Goal: Task Accomplishment & Management: Manage account settings

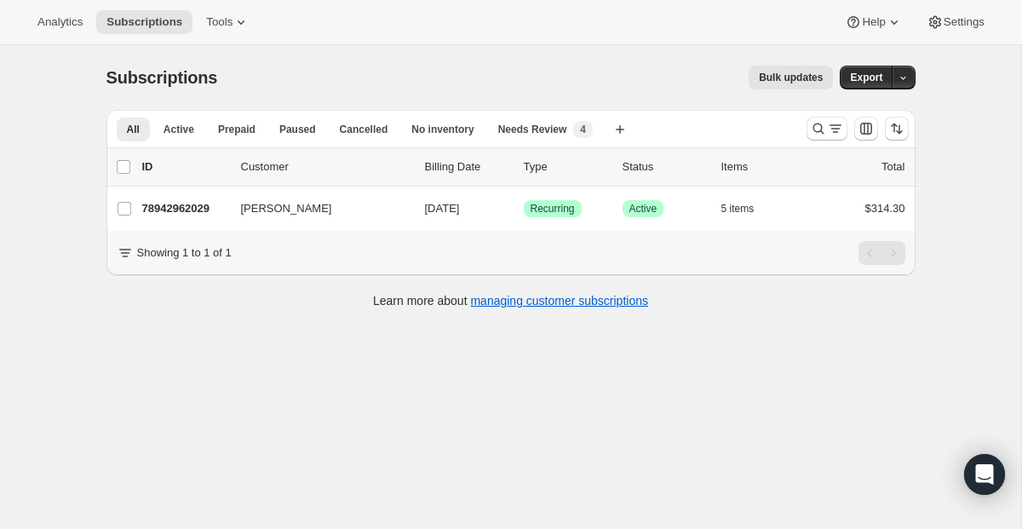
click at [819, 143] on div at bounding box center [858, 129] width 116 height 34
click at [821, 121] on icon "Search and filter results" at bounding box center [818, 128] width 17 height 17
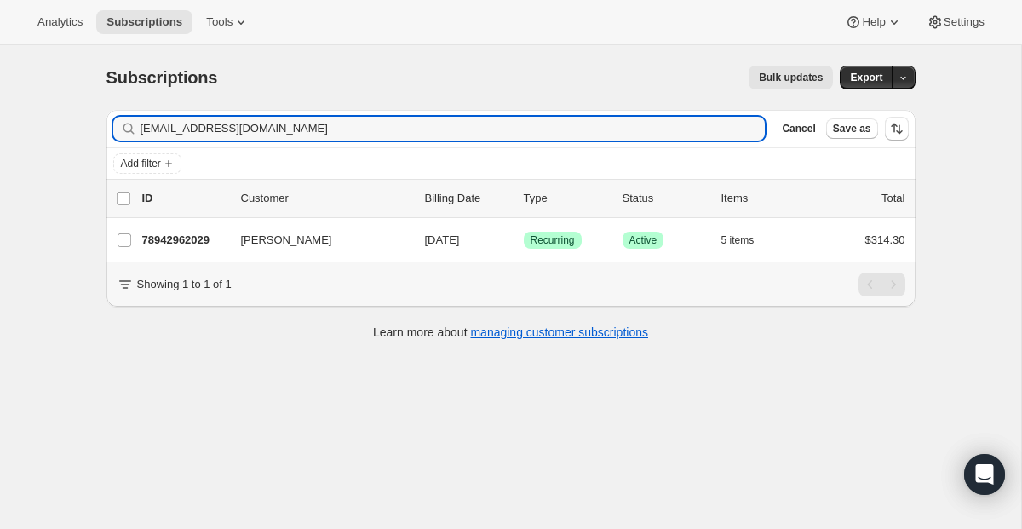
drag, startPoint x: 379, startPoint y: 127, endPoint x: 9, endPoint y: 88, distance: 371.8
click at [9, 88] on div "Subscriptions. This page is ready Subscriptions Bulk updates More actions Bulk …" at bounding box center [510, 309] width 1021 height 529
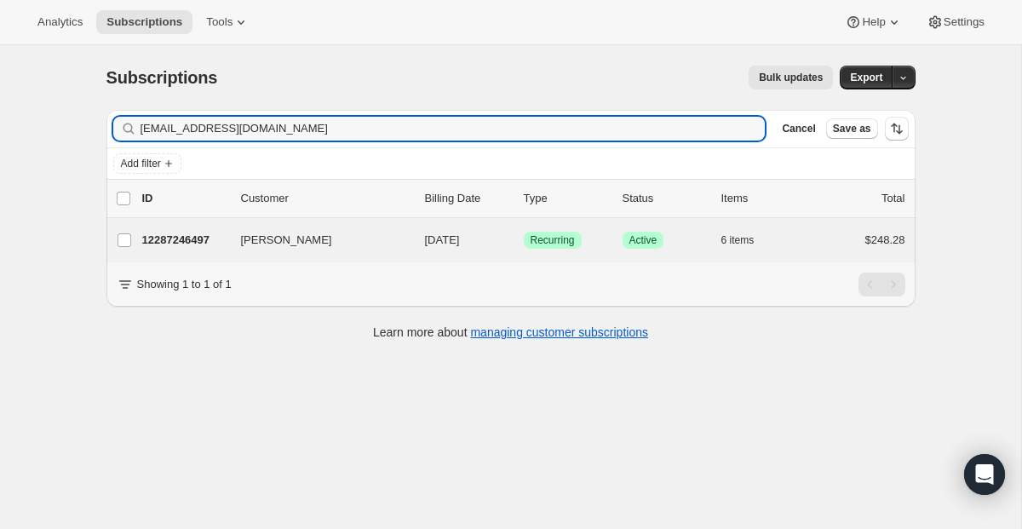
type input "[EMAIL_ADDRESS][DOMAIN_NAME]"
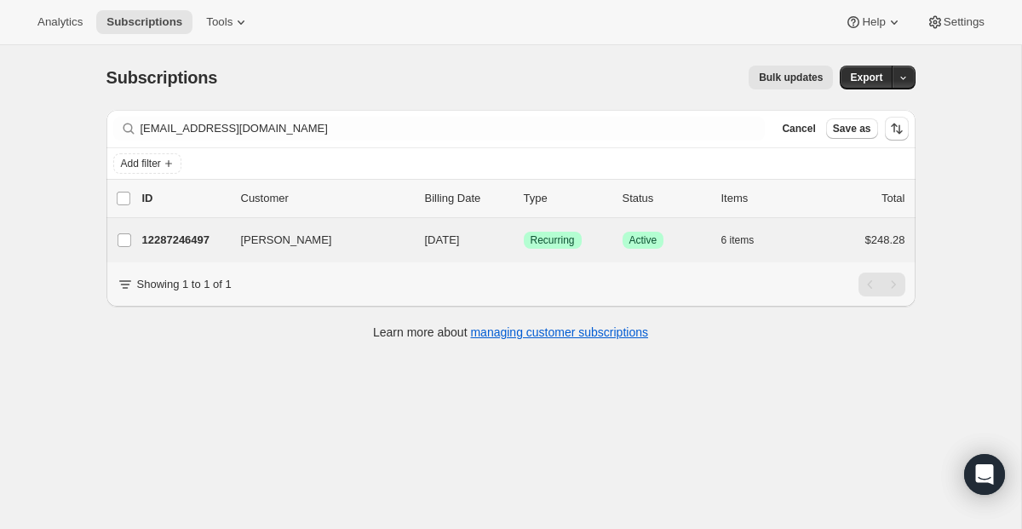
click at [562, 253] on div "[PERSON_NAME] S 12287246497 [PERSON_NAME] S [DATE] Success Recurring Success Ac…" at bounding box center [510, 240] width 809 height 44
click at [562, 239] on span "Recurring" at bounding box center [553, 240] width 44 height 14
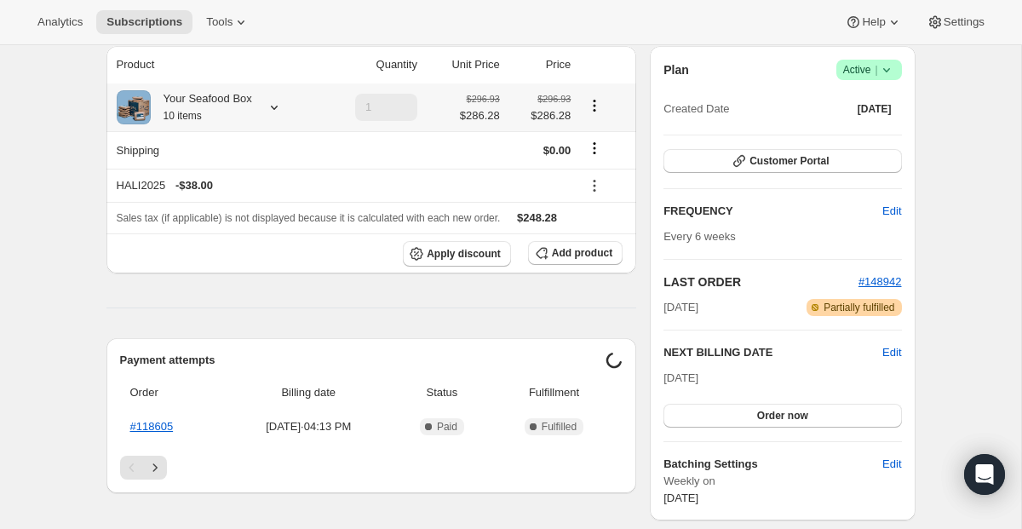
scroll to position [222, 0]
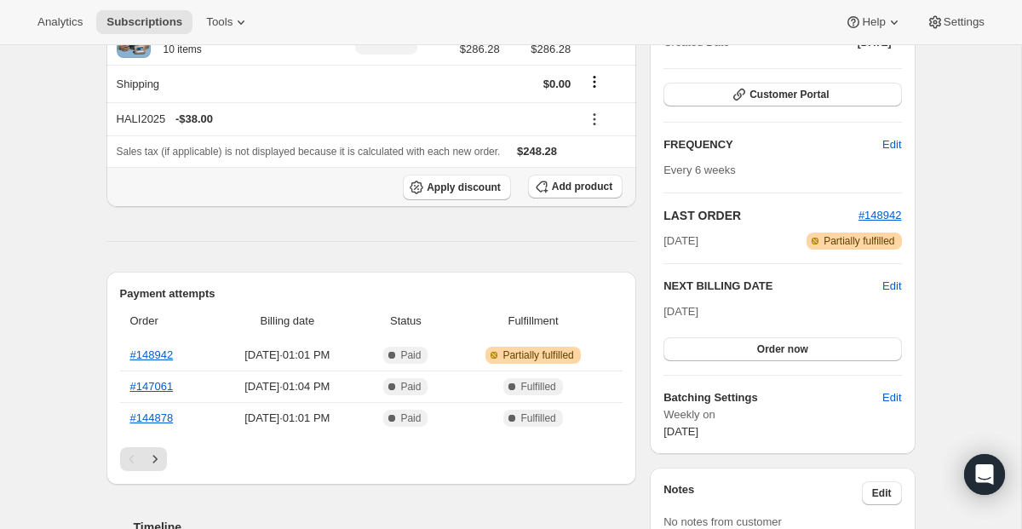
click at [571, 200] on th "Apply discount Add product" at bounding box center [371, 187] width 531 height 40
click at [573, 177] on button "Add product" at bounding box center [575, 187] width 95 height 24
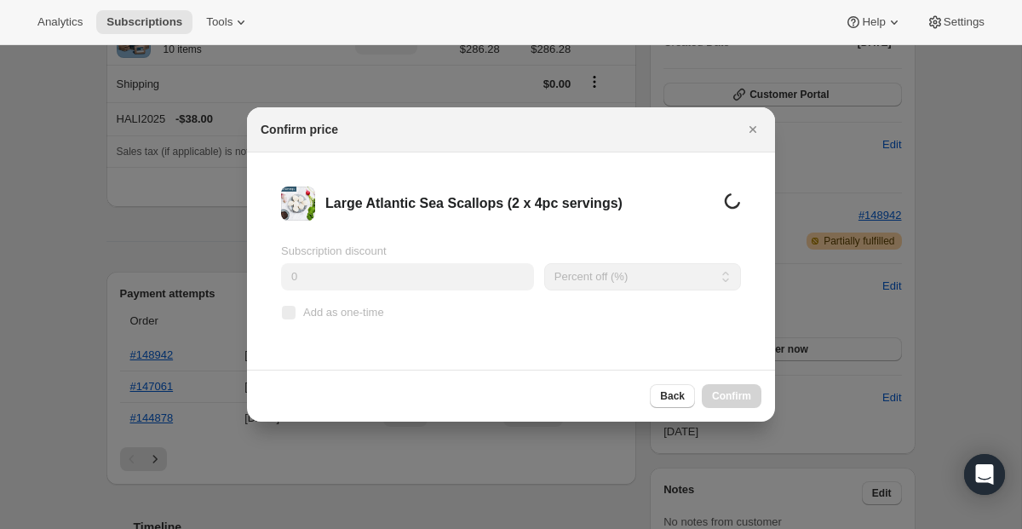
click at [357, 294] on div "Subscription discount 0 Percent off (%) Amount off ($) Percent off (%) Add as o…" at bounding box center [511, 284] width 460 height 82
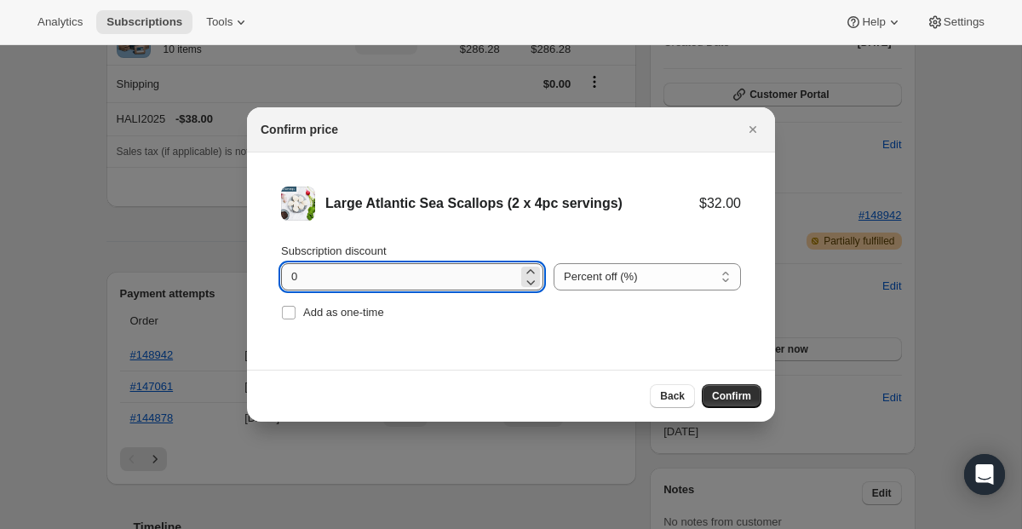
click at [358, 287] on input "0" at bounding box center [399, 276] width 237 height 27
type input "0"
type input "100"
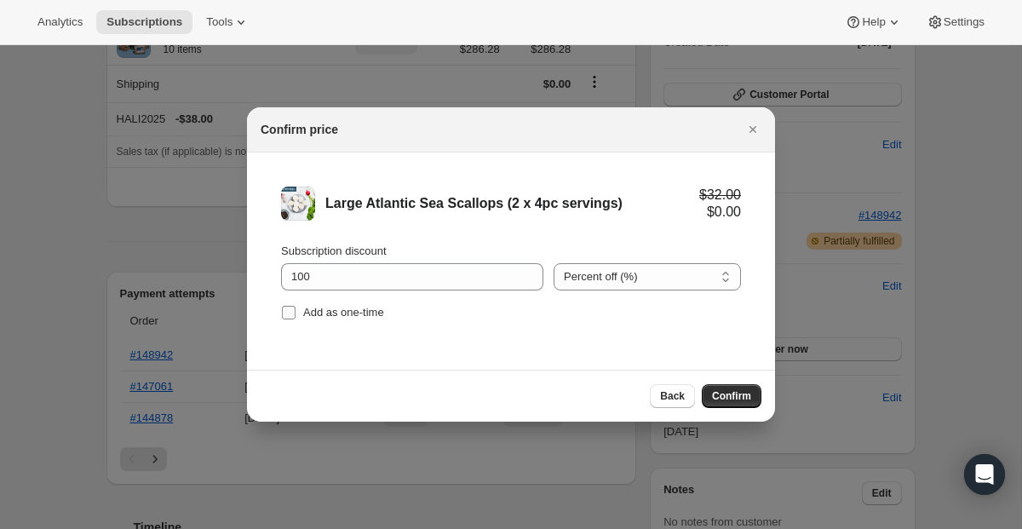
click at [341, 305] on span "Add as one-time" at bounding box center [343, 312] width 81 height 17
click at [296, 306] on input "Add as one-time" at bounding box center [289, 313] width 14 height 14
checkbox input "true"
click at [735, 400] on span "Confirm" at bounding box center [731, 396] width 39 height 14
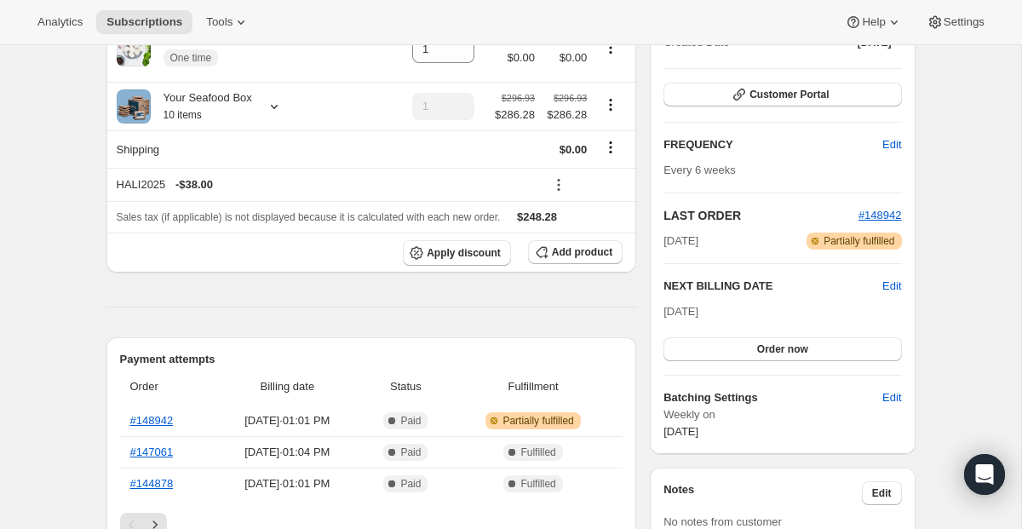
scroll to position [0, 0]
